Goal: Find specific page/section: Find specific page/section

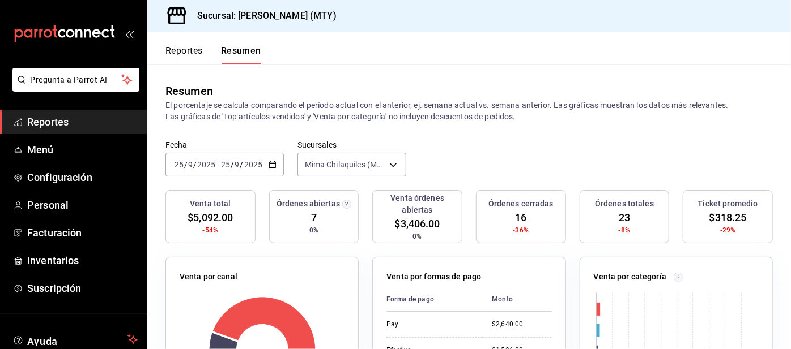
click at [407, 313] on td "Pay" at bounding box center [434, 324] width 96 height 25
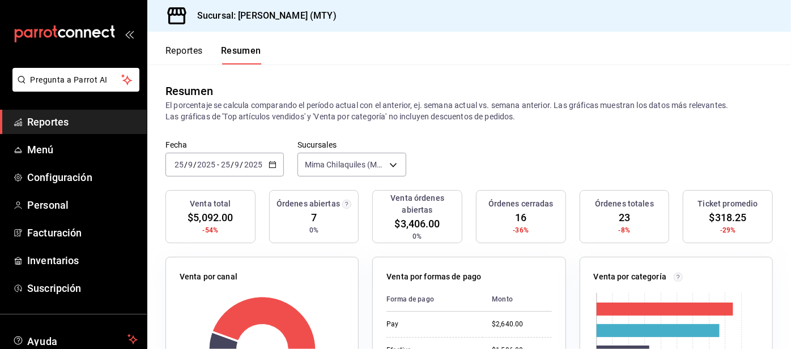
click at [401, 298] on th "Forma de pago" at bounding box center [434, 300] width 96 height 24
click at [392, 322] on div "Pay" at bounding box center [429, 325] width 87 height 10
click at [409, 340] on td "Efectivo" at bounding box center [434, 350] width 96 height 26
click at [431, 338] on td "Efectivo" at bounding box center [434, 350] width 96 height 26
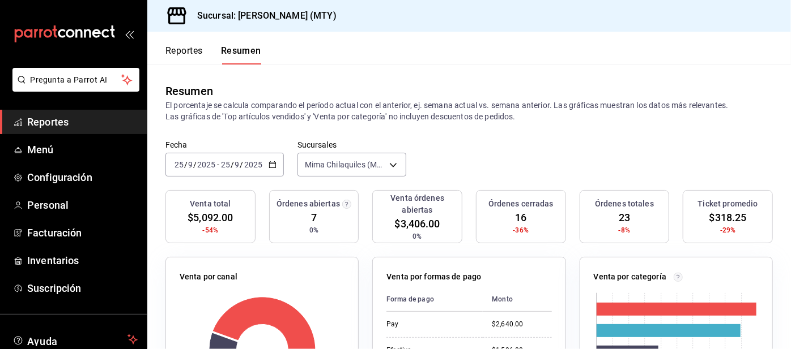
click at [344, 276] on div "Venta por canal" at bounding box center [262, 279] width 165 height 16
